Goal: Information Seeking & Learning: Learn about a topic

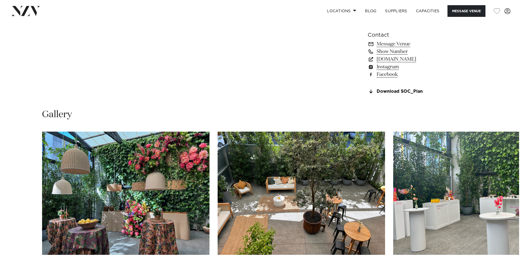
scroll to position [516, 0]
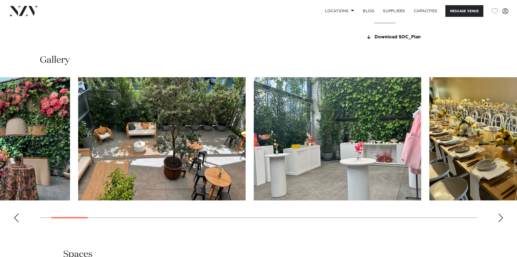
click at [290, 160] on img "3 / 30" at bounding box center [337, 138] width 167 height 123
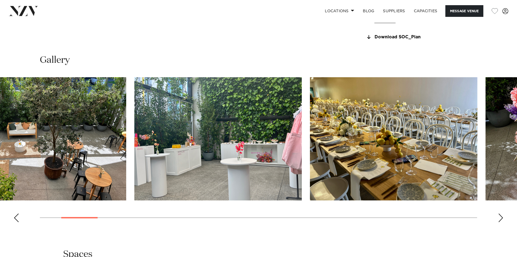
click at [235, 110] on img "3 / 30" at bounding box center [217, 138] width 167 height 123
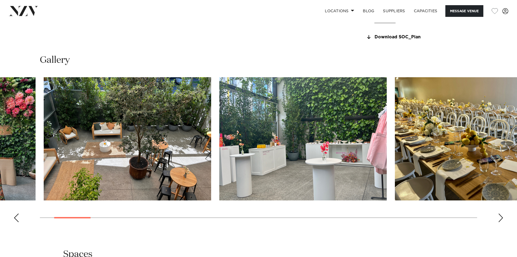
click at [105, 150] on img "2 / 30" at bounding box center [127, 138] width 167 height 123
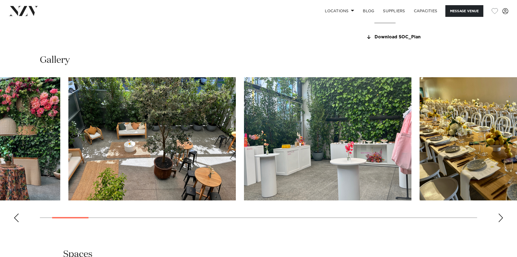
click at [146, 156] on img "2 / 30" at bounding box center [151, 138] width 167 height 123
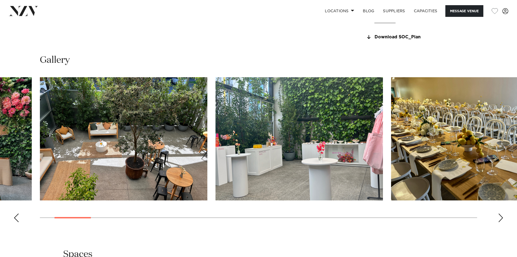
click at [161, 152] on img "2 / 30" at bounding box center [123, 138] width 167 height 123
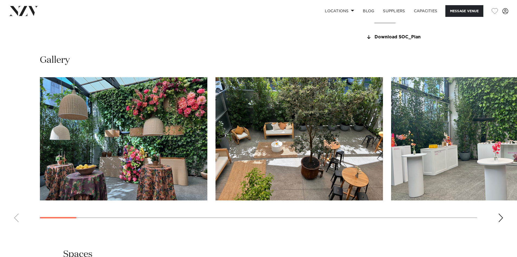
click at [141, 147] on img "1 / 30" at bounding box center [123, 138] width 167 height 123
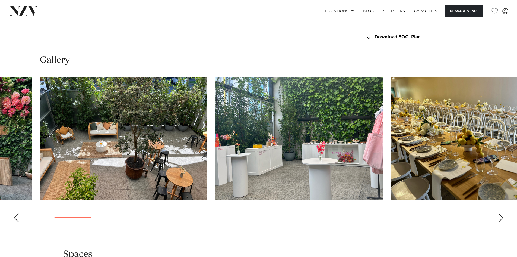
click at [216, 146] on img "3 / 30" at bounding box center [299, 138] width 167 height 123
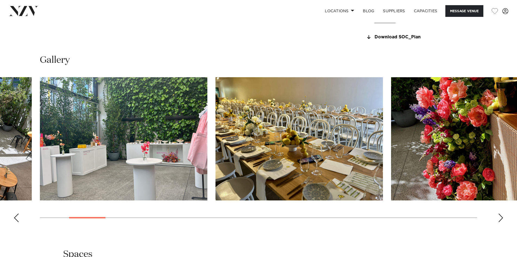
click at [243, 152] on img "4 / 30" at bounding box center [299, 138] width 167 height 123
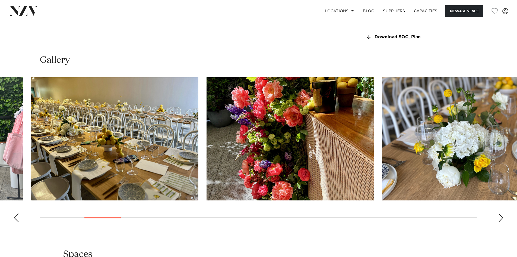
click at [274, 150] on img "5 / 30" at bounding box center [290, 138] width 167 height 123
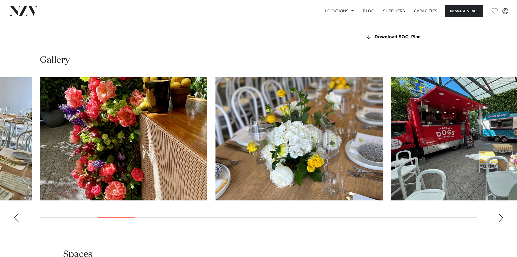
click at [230, 145] on img "6 / 30" at bounding box center [299, 138] width 167 height 123
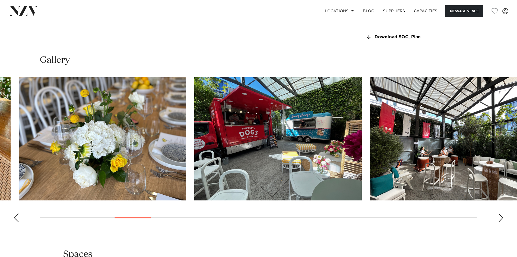
click at [279, 129] on img "7 / 30" at bounding box center [277, 138] width 167 height 123
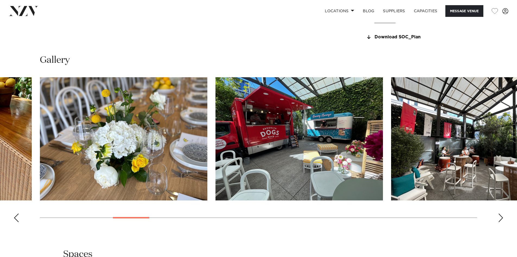
click at [324, 126] on img "7 / 30" at bounding box center [299, 138] width 167 height 123
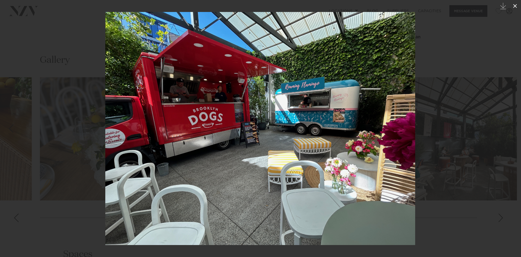
click at [514, 8] on icon at bounding box center [515, 6] width 7 height 7
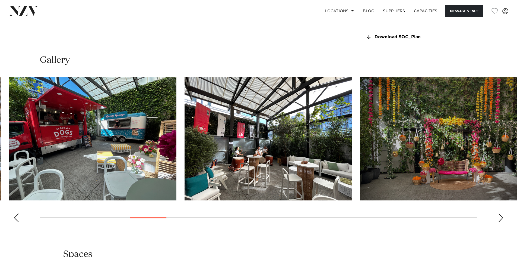
click at [257, 115] on img "8 / 30" at bounding box center [268, 138] width 167 height 123
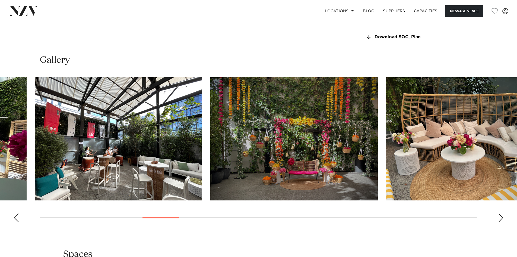
click at [210, 121] on img "9 / 30" at bounding box center [293, 138] width 167 height 123
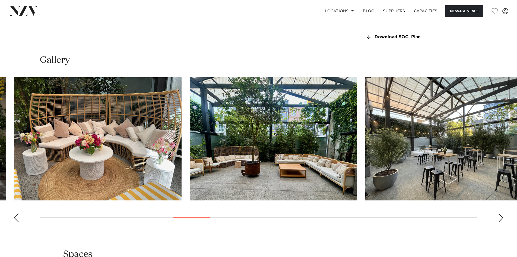
click at [97, 113] on img "10 / 30" at bounding box center [97, 138] width 167 height 123
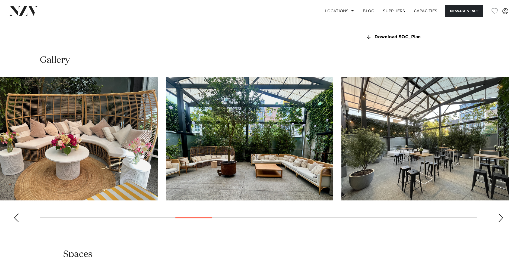
click at [166, 121] on img "11 / 30" at bounding box center [249, 138] width 167 height 123
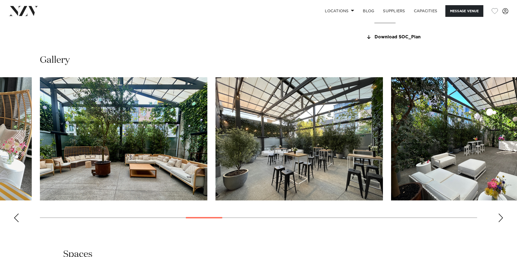
click at [216, 126] on img "12 / 30" at bounding box center [299, 138] width 167 height 123
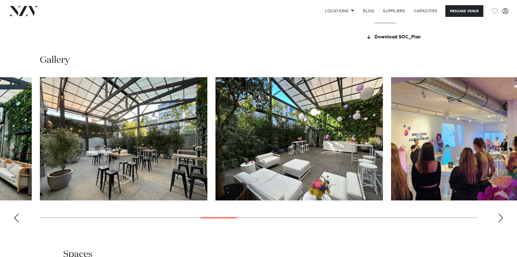
click at [216, 127] on img "13 / 30" at bounding box center [299, 138] width 167 height 123
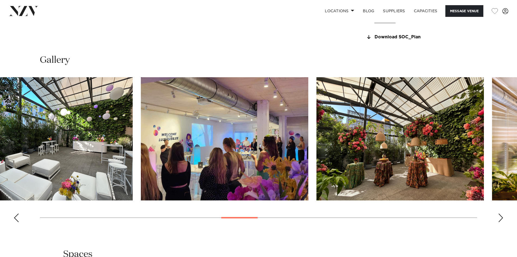
click at [163, 124] on img "14 / 30" at bounding box center [224, 138] width 167 height 123
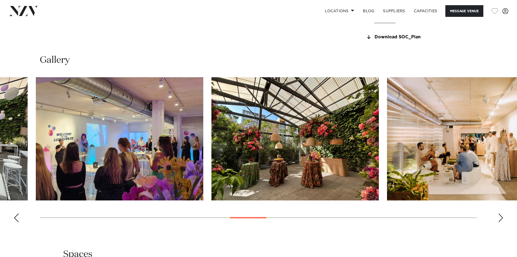
click at [211, 117] on img "15 / 30" at bounding box center [294, 138] width 167 height 123
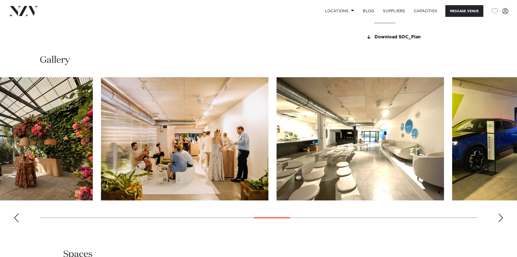
click at [132, 143] on img "16 / 30" at bounding box center [184, 138] width 167 height 123
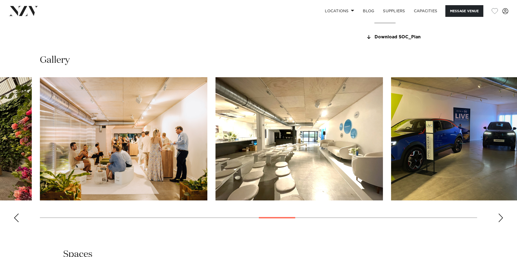
click at [136, 142] on img "16 / 30" at bounding box center [123, 138] width 167 height 123
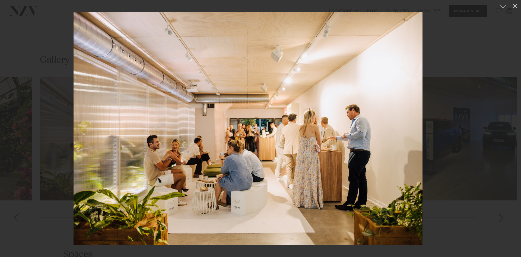
drag, startPoint x: 382, startPoint y: 125, endPoint x: 58, endPoint y: 141, distance: 324.8
click at [91, 144] on img at bounding box center [248, 128] width 349 height 233
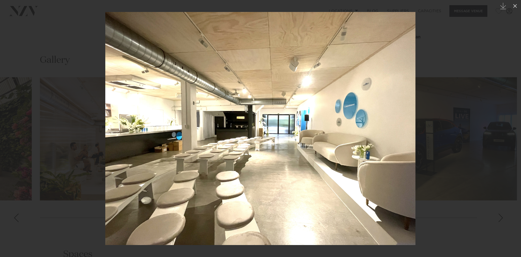
drag, startPoint x: 313, startPoint y: 148, endPoint x: 73, endPoint y: 163, distance: 240.7
click at [105, 163] on img at bounding box center [260, 128] width 310 height 233
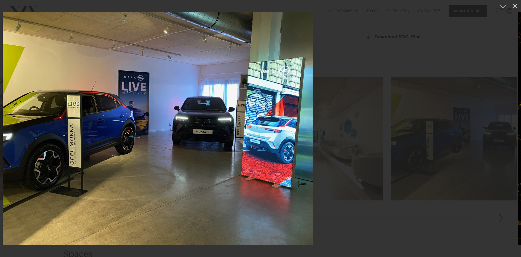
drag, startPoint x: 314, startPoint y: 140, endPoint x: 141, endPoint y: 149, distance: 172.3
click at [145, 149] on img at bounding box center [158, 128] width 310 height 233
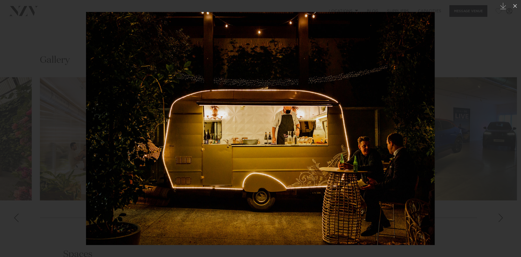
drag, startPoint x: 309, startPoint y: 134, endPoint x: 131, endPoint y: 140, distance: 179.0
click at [140, 140] on img at bounding box center [260, 128] width 349 height 233
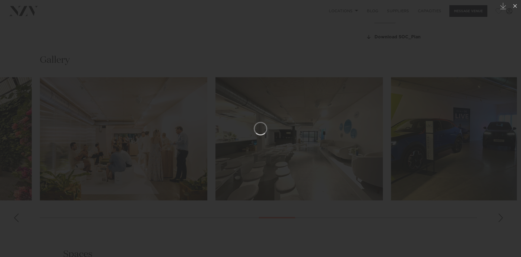
drag, startPoint x: 346, startPoint y: 131, endPoint x: 362, endPoint y: 133, distance: 15.7
click at [0, 0] on img at bounding box center [0, 0] width 0 height 0
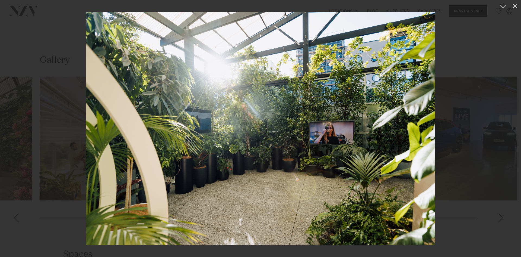
drag, startPoint x: 249, startPoint y: 141, endPoint x: 360, endPoint y: 119, distance: 113.1
click at [358, 119] on img at bounding box center [260, 128] width 349 height 233
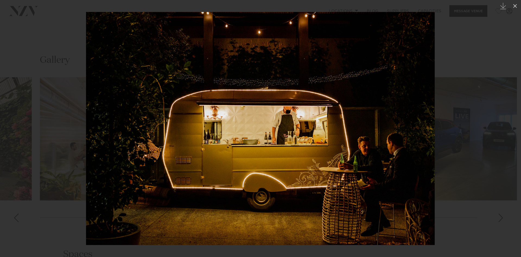
drag, startPoint x: 212, startPoint y: 133, endPoint x: 325, endPoint y: 118, distance: 113.3
click at [324, 118] on img at bounding box center [260, 128] width 349 height 233
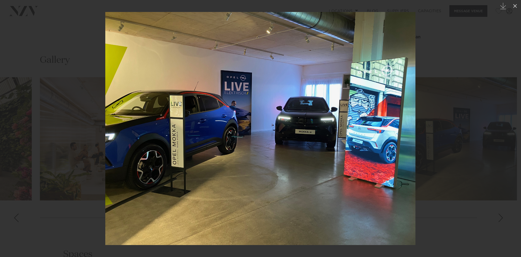
drag, startPoint x: 192, startPoint y: 104, endPoint x: 345, endPoint y: 97, distance: 153.2
click at [332, 98] on img at bounding box center [260, 128] width 310 height 233
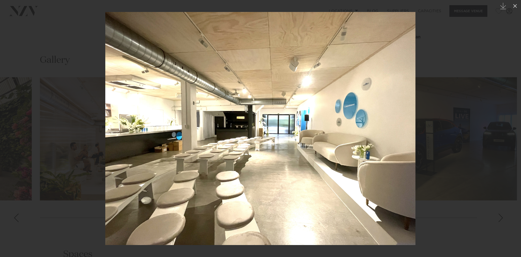
drag, startPoint x: 341, startPoint y: 122, endPoint x: 66, endPoint y: 127, distance: 275.3
click at [105, 126] on img at bounding box center [260, 128] width 310 height 233
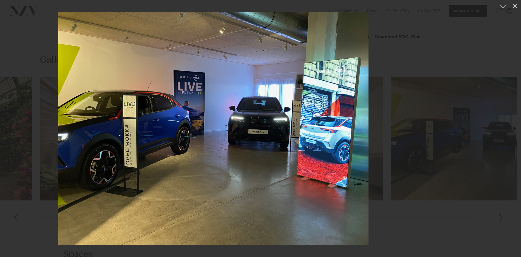
drag, startPoint x: 291, startPoint y: 103, endPoint x: 115, endPoint y: 111, distance: 176.1
click at [116, 111] on img at bounding box center [213, 128] width 310 height 233
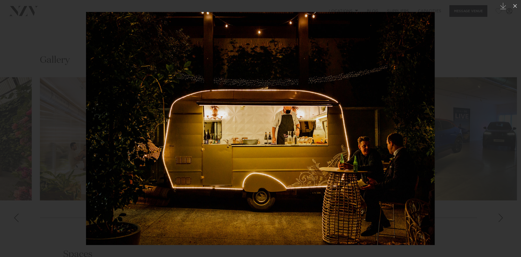
drag, startPoint x: 287, startPoint y: 103, endPoint x: 86, endPoint y: 113, distance: 201.4
click at [97, 112] on img at bounding box center [260, 128] width 349 height 233
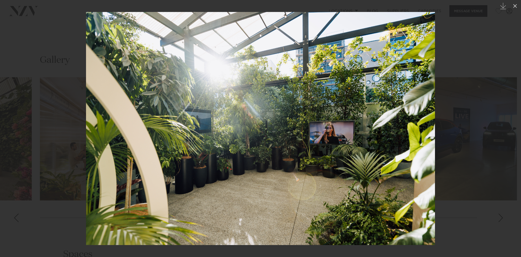
drag, startPoint x: 275, startPoint y: 108, endPoint x: 95, endPoint y: 132, distance: 181.6
click at [100, 132] on img at bounding box center [260, 128] width 349 height 233
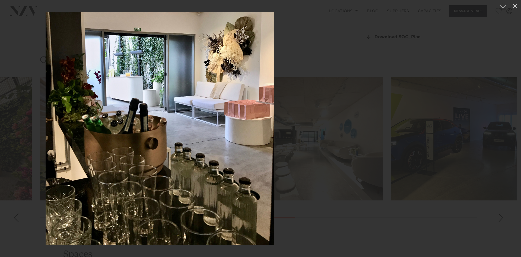
drag, startPoint x: 320, startPoint y: 96, endPoint x: 100, endPoint y: 104, distance: 220.3
click at [134, 103] on img at bounding box center [160, 128] width 229 height 233
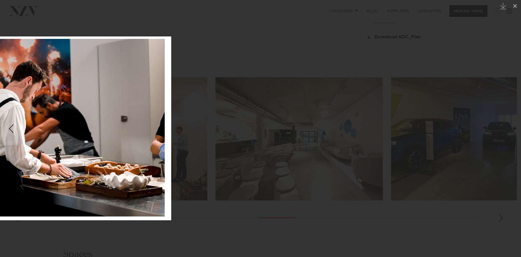
drag, startPoint x: 342, startPoint y: 102, endPoint x: 75, endPoint y: 105, distance: 266.3
click at [78, 105] on img at bounding box center [24, 127] width 293 height 183
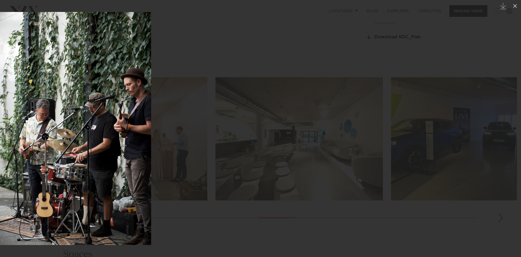
drag, startPoint x: 310, startPoint y: 105, endPoint x: 98, endPoint y: 113, distance: 211.9
click at [100, 113] on img at bounding box center [73, 128] width 155 height 233
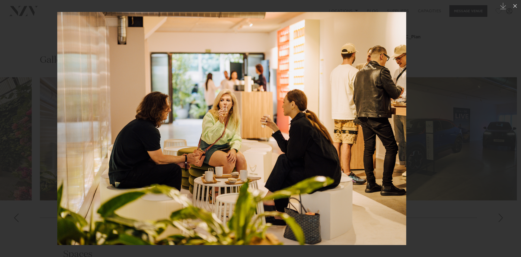
drag, startPoint x: 317, startPoint y: 110, endPoint x: 137, endPoint y: 108, distance: 180.5
click at [152, 109] on img at bounding box center [231, 128] width 349 height 233
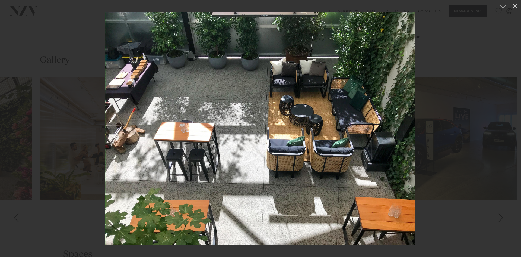
drag, startPoint x: 348, startPoint y: 106, endPoint x: 96, endPoint y: 106, distance: 252.2
click at [105, 106] on img at bounding box center [260, 128] width 310 height 233
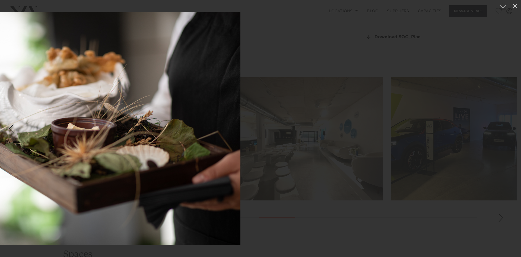
drag, startPoint x: 245, startPoint y: 96, endPoint x: 63, endPoint y: 96, distance: 181.9
click at [78, 97] on img at bounding box center [81, 128] width 319 height 233
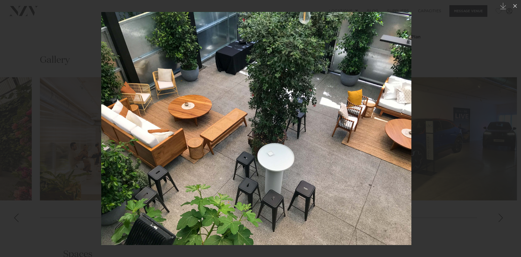
drag, startPoint x: 372, startPoint y: 164, endPoint x: 90, endPoint y: 137, distance: 282.6
click at [107, 138] on img at bounding box center [256, 128] width 310 height 233
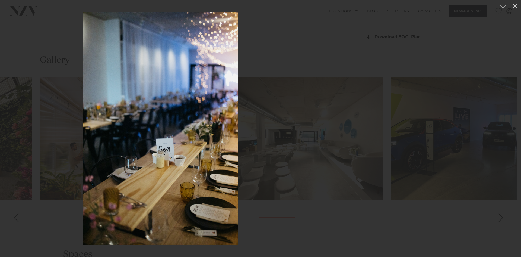
drag, startPoint x: 316, startPoint y: 112, endPoint x: 116, endPoint y: 110, distance: 200.3
click at [120, 110] on img at bounding box center [160, 128] width 155 height 233
